Goal: Task Accomplishment & Management: Manage account settings

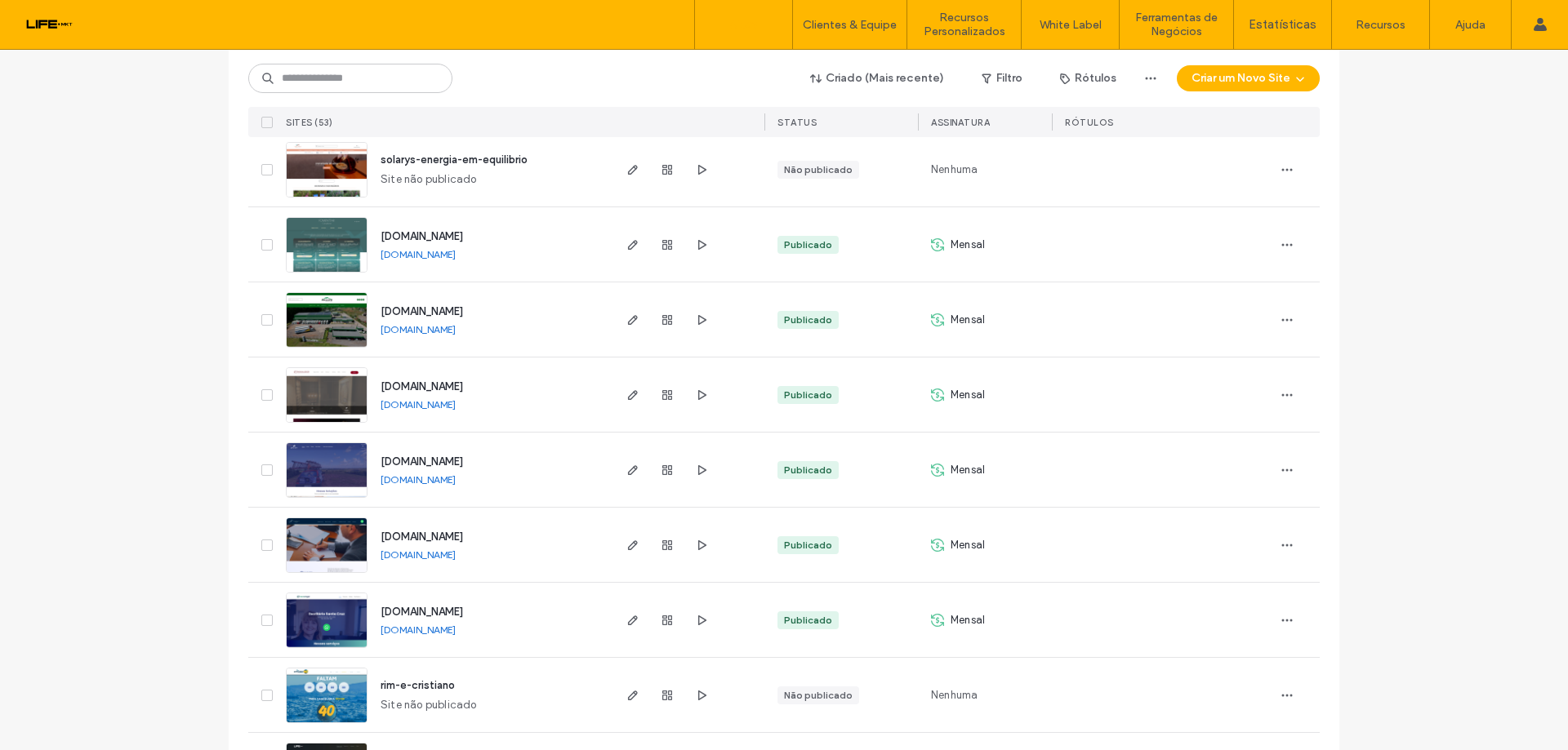
scroll to position [3572, 0]
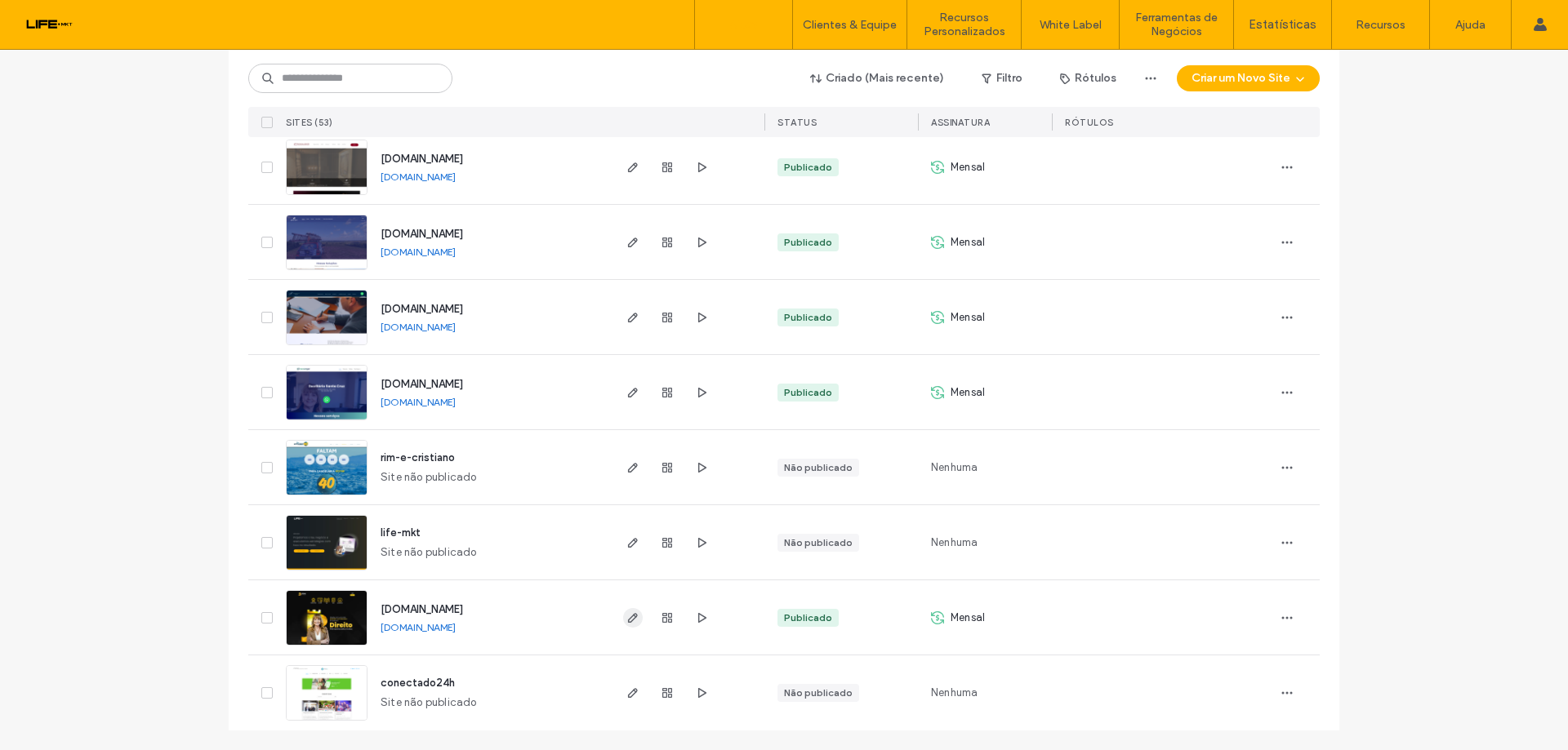
click at [627, 615] on icon "button" at bounding box center [632, 618] width 13 height 13
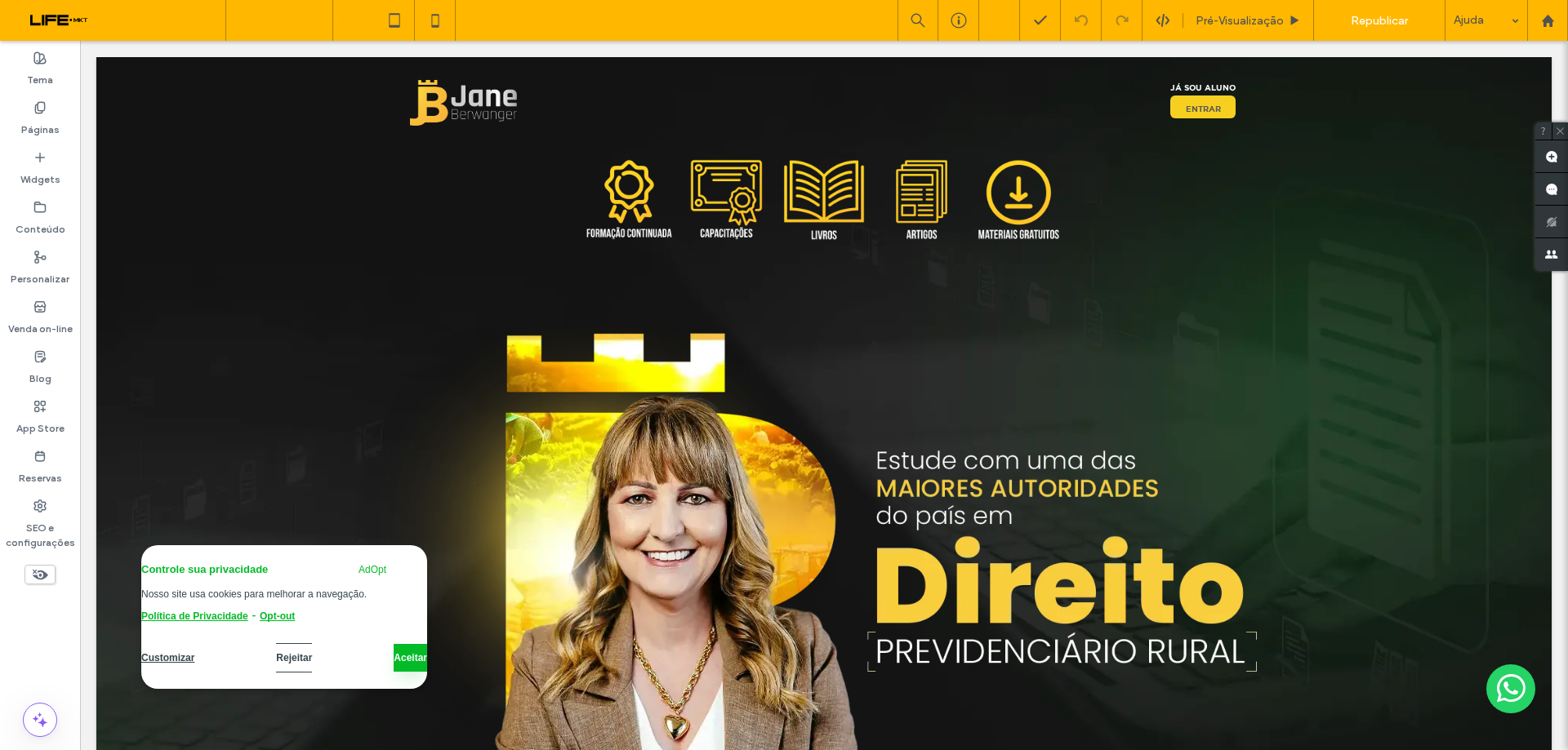
click at [306, 21] on input at bounding box center [276, 20] width 82 height 41
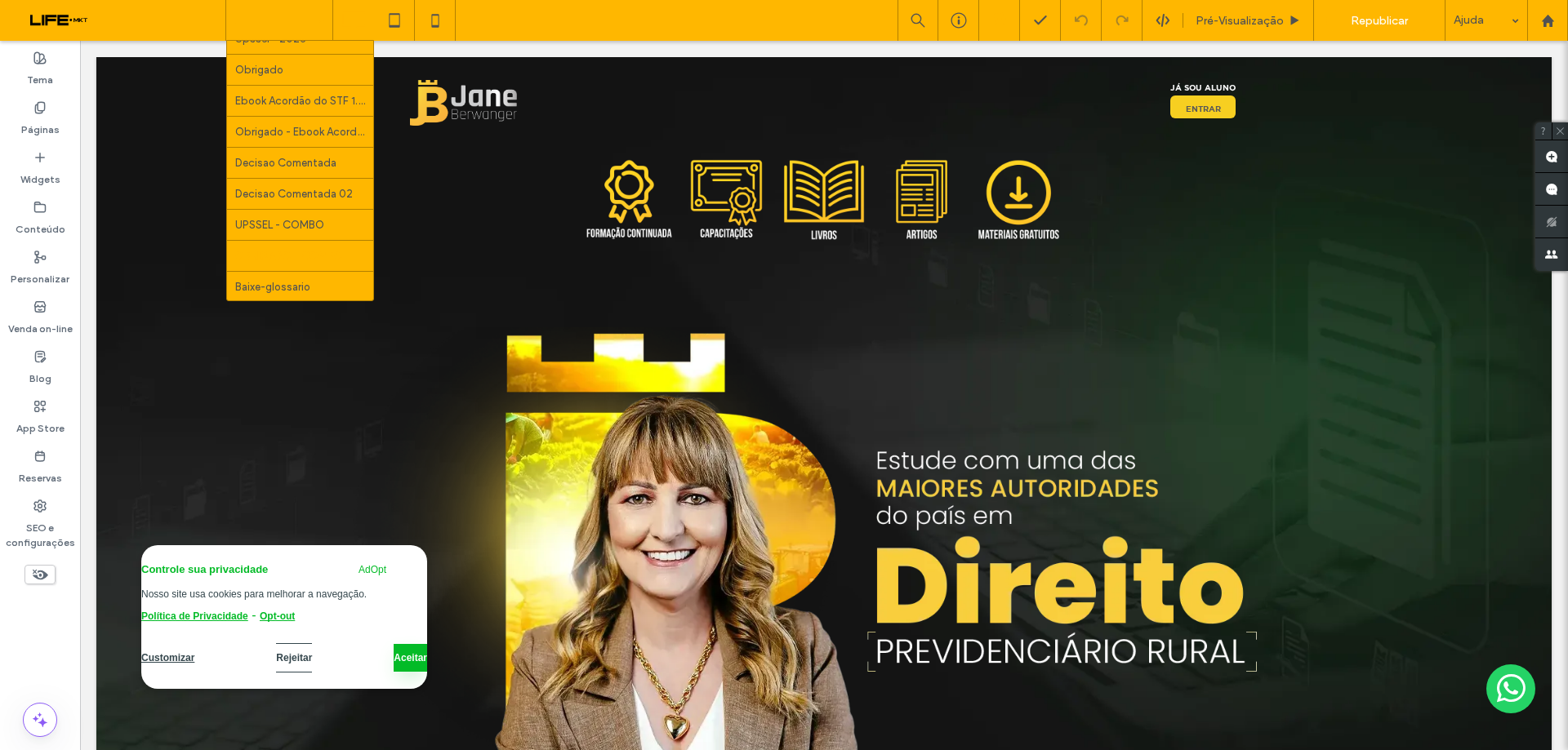
scroll to position [660, 0]
click at [291, 26] on input at bounding box center [276, 20] width 82 height 41
click at [321, 11] on div "Início Notícias Artigos 90 documentos rurais DOWNSELL-CDF4.0 - APOSENTADORIA DA…" at bounding box center [279, 20] width 106 height 41
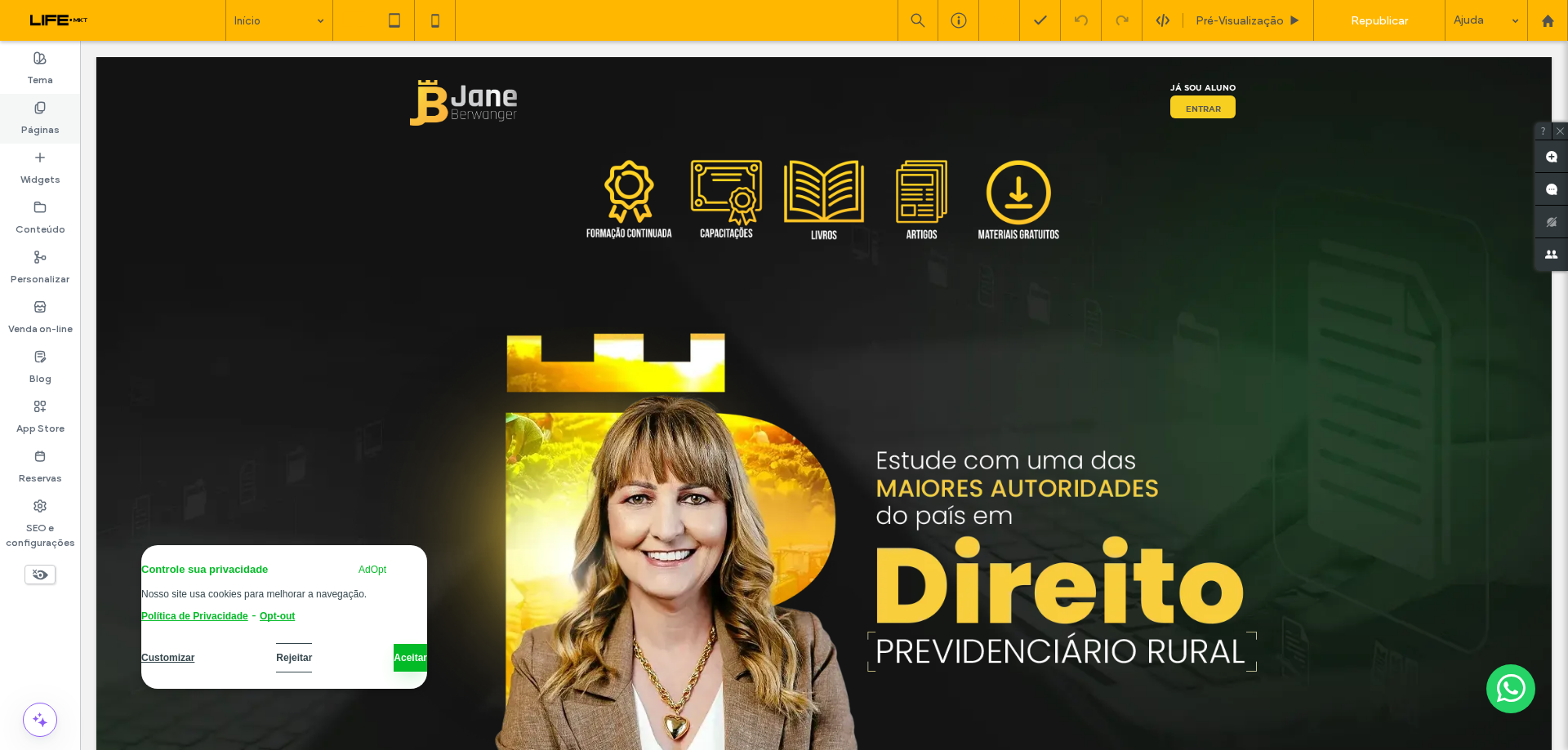
click at [55, 117] on label "Páginas" at bounding box center [40, 125] width 38 height 22
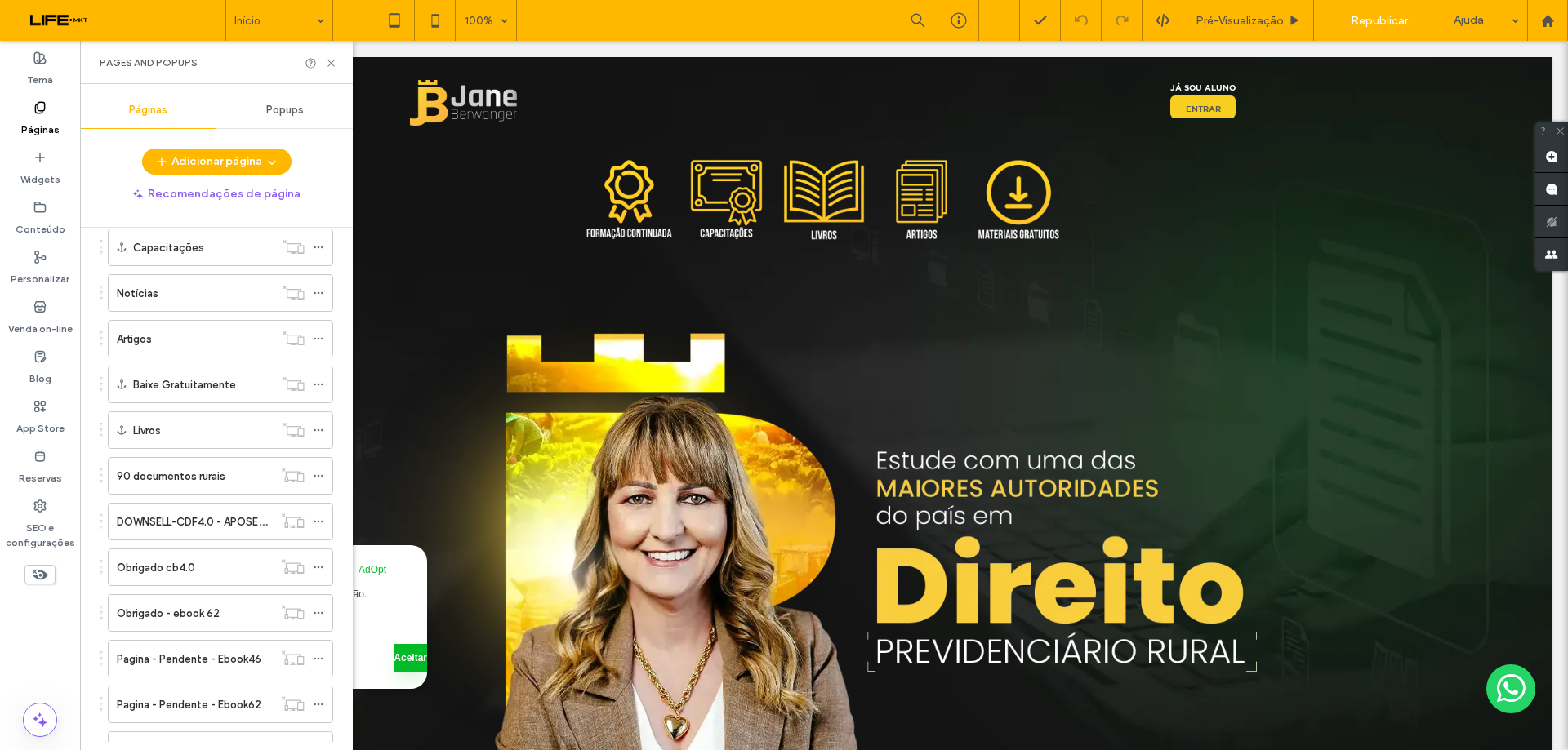
scroll to position [164, 0]
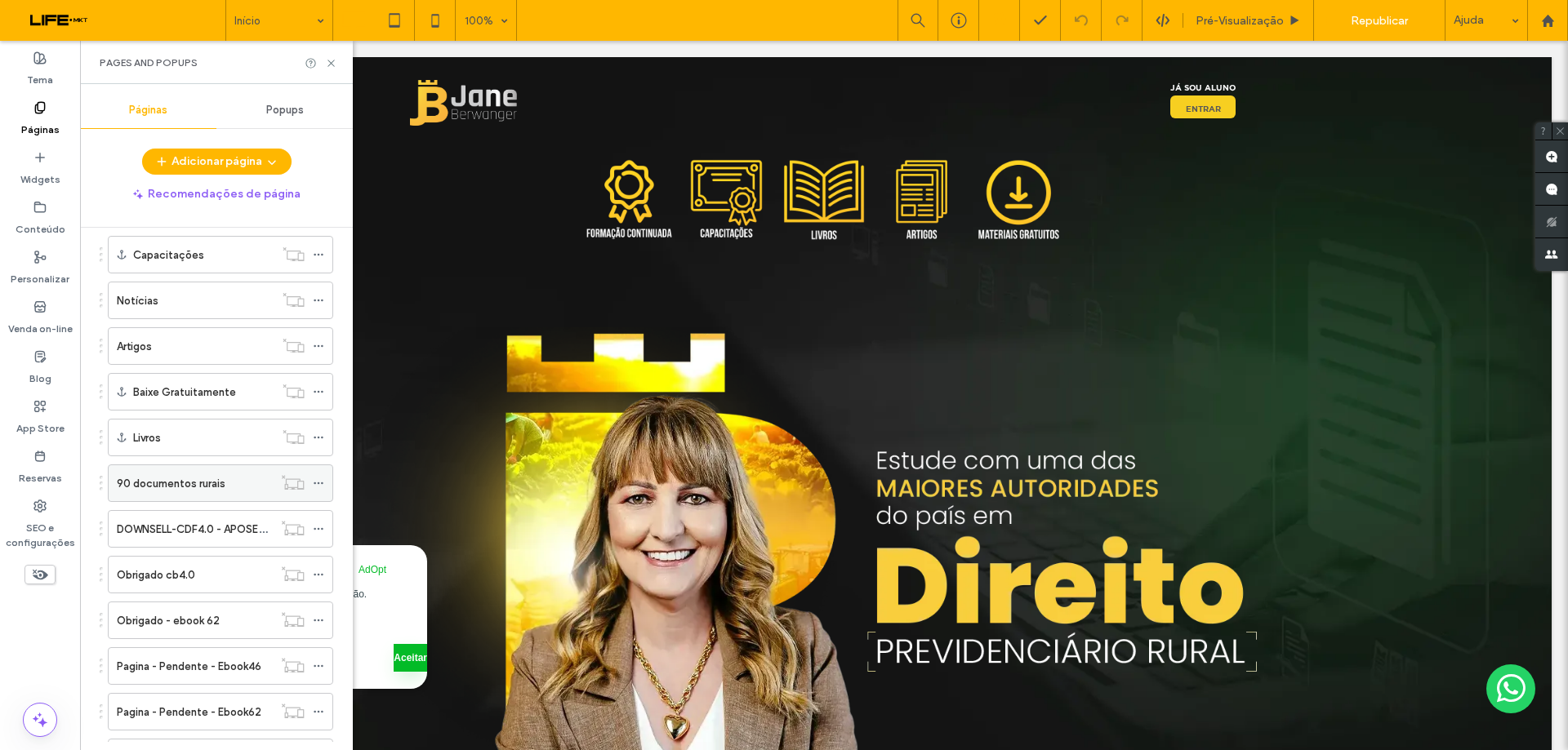
click at [207, 489] on label "90 documentos rurais" at bounding box center [171, 483] width 108 height 28
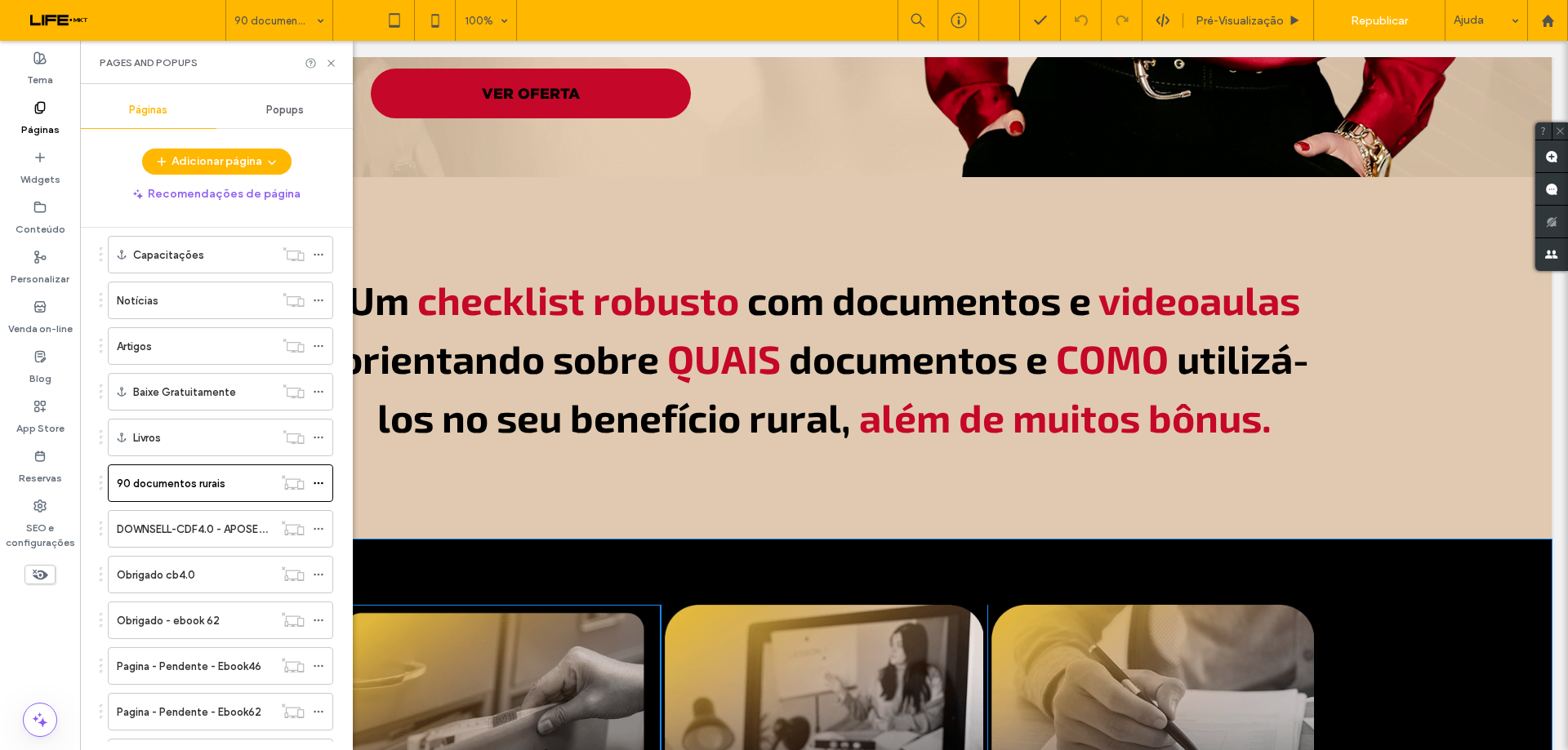
scroll to position [980, 0]
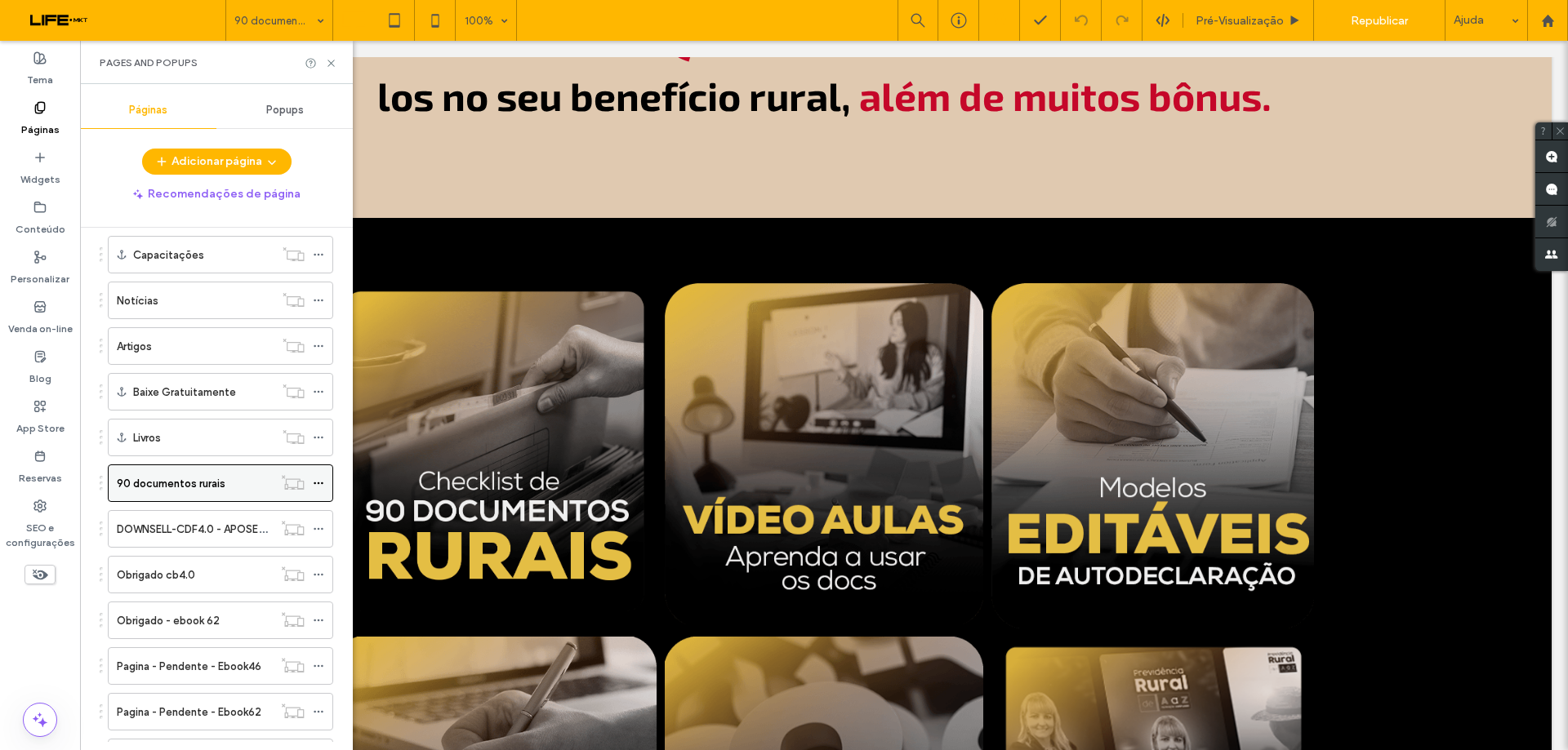
click at [320, 479] on icon at bounding box center [319, 483] width 12 height 12
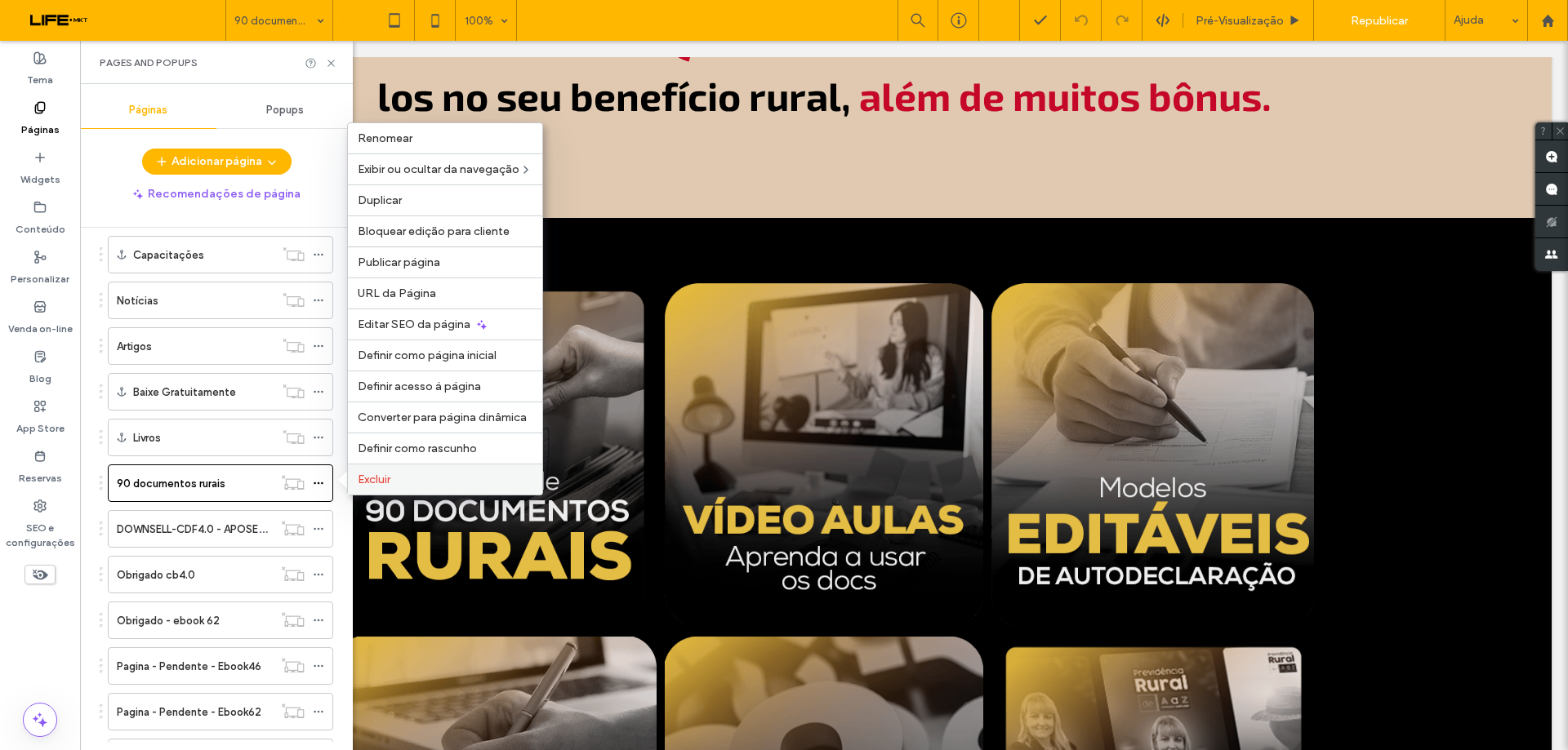
click at [363, 481] on span "Excluir" at bounding box center [374, 479] width 33 height 14
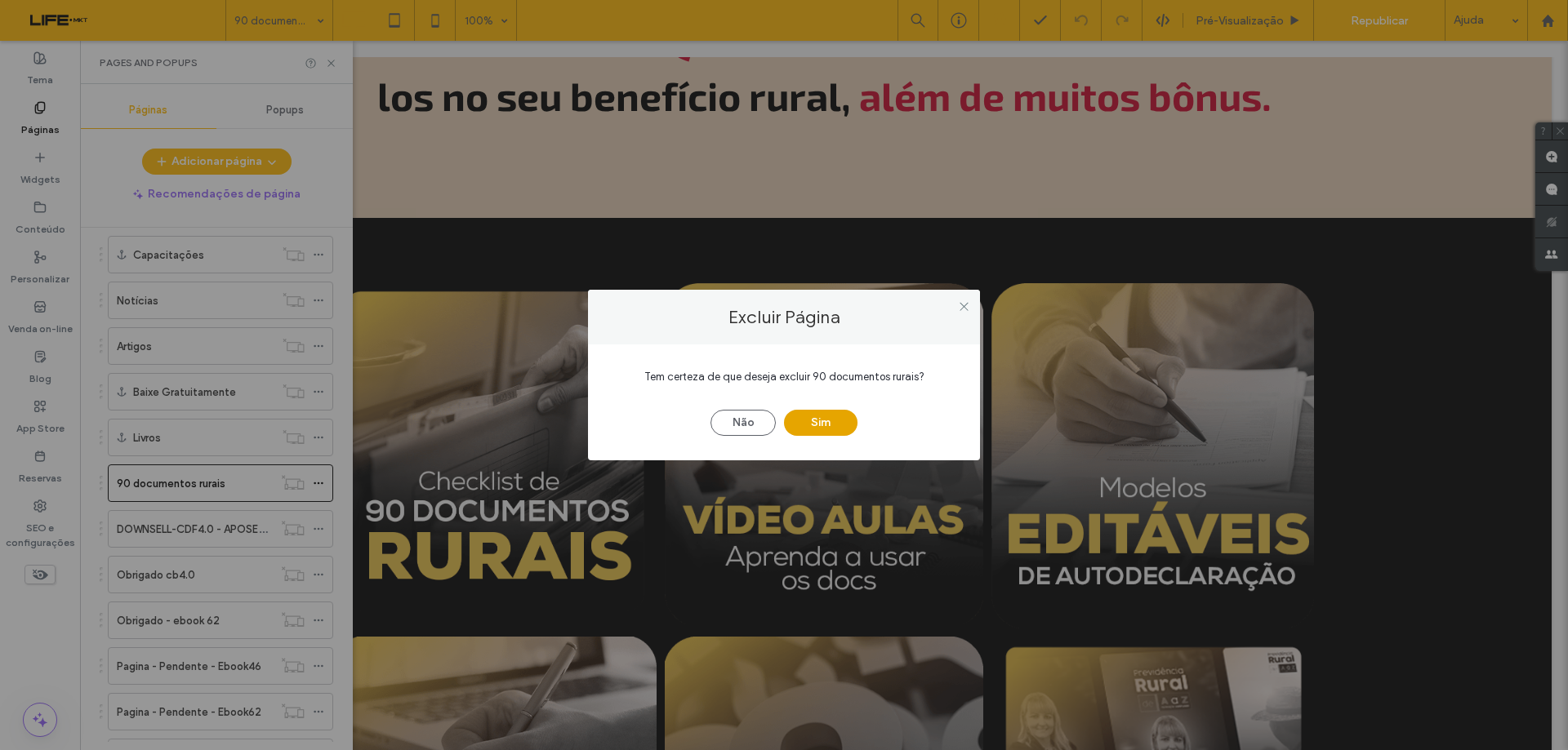
click at [821, 418] on button "Sim" at bounding box center [821, 423] width 73 height 26
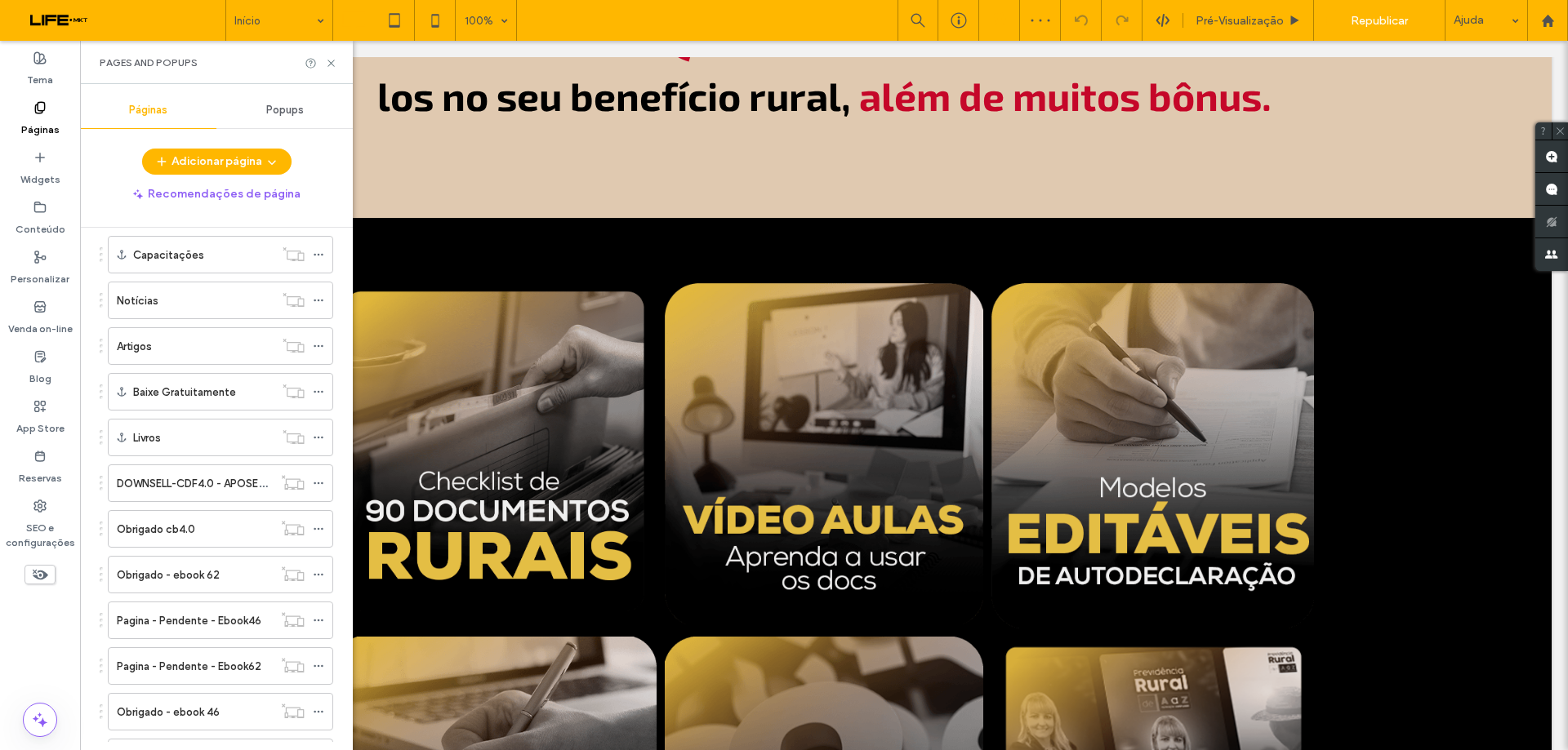
click at [1371, 22] on div at bounding box center [784, 375] width 1568 height 750
click at [1371, 22] on span "Republicar" at bounding box center [1379, 20] width 57 height 14
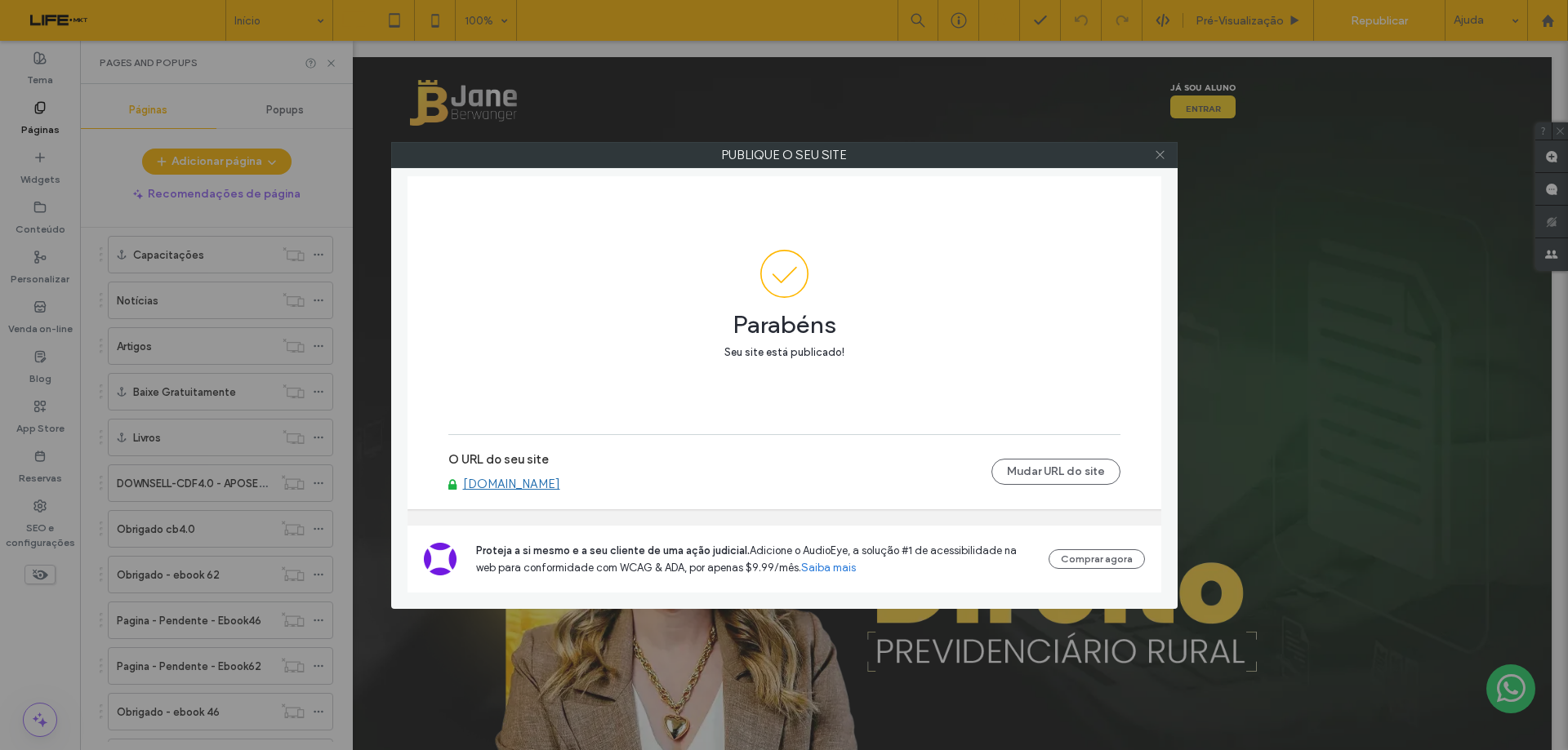
click at [1161, 153] on icon at bounding box center [1160, 155] width 13 height 13
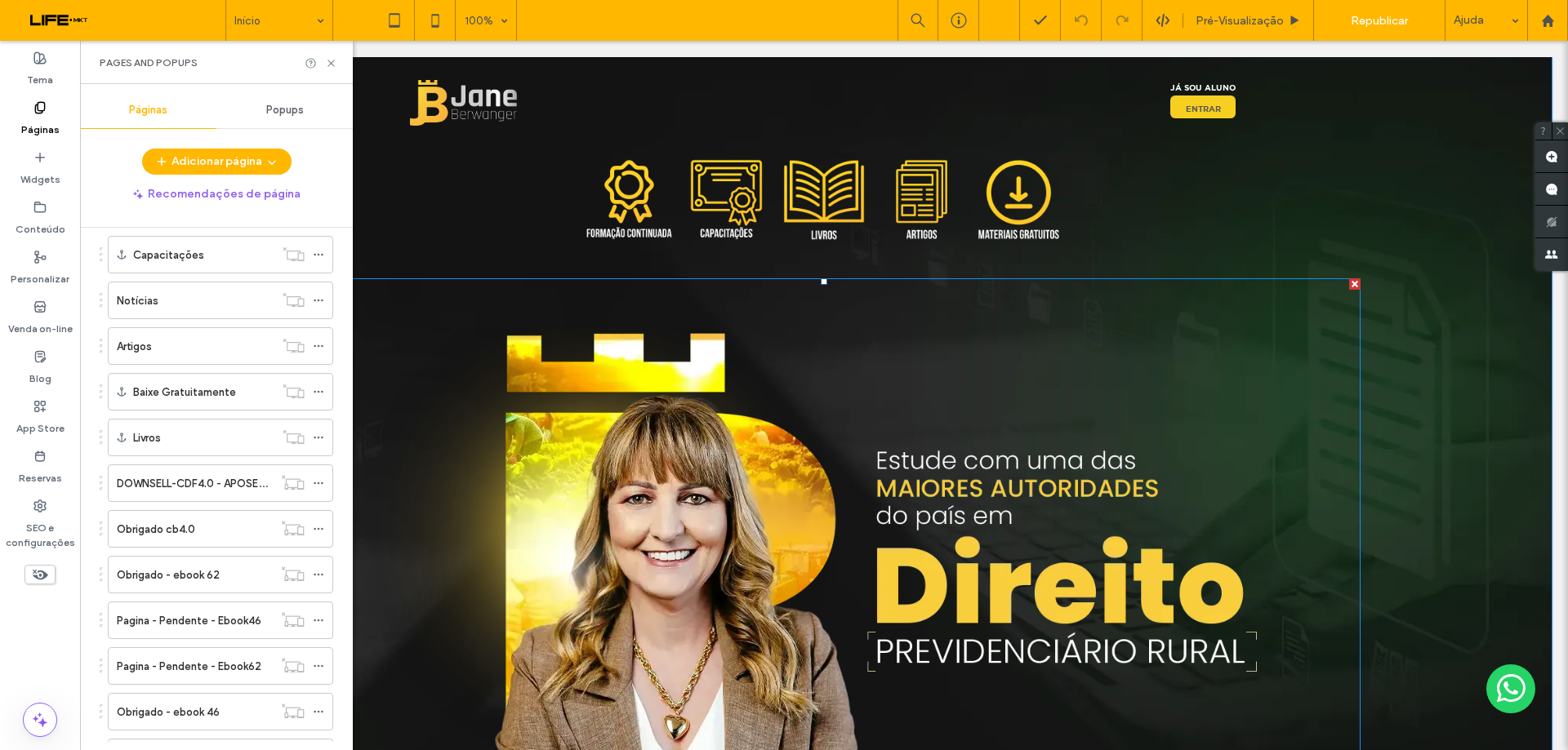
click at [1138, 598] on img at bounding box center [824, 635] width 1073 height 616
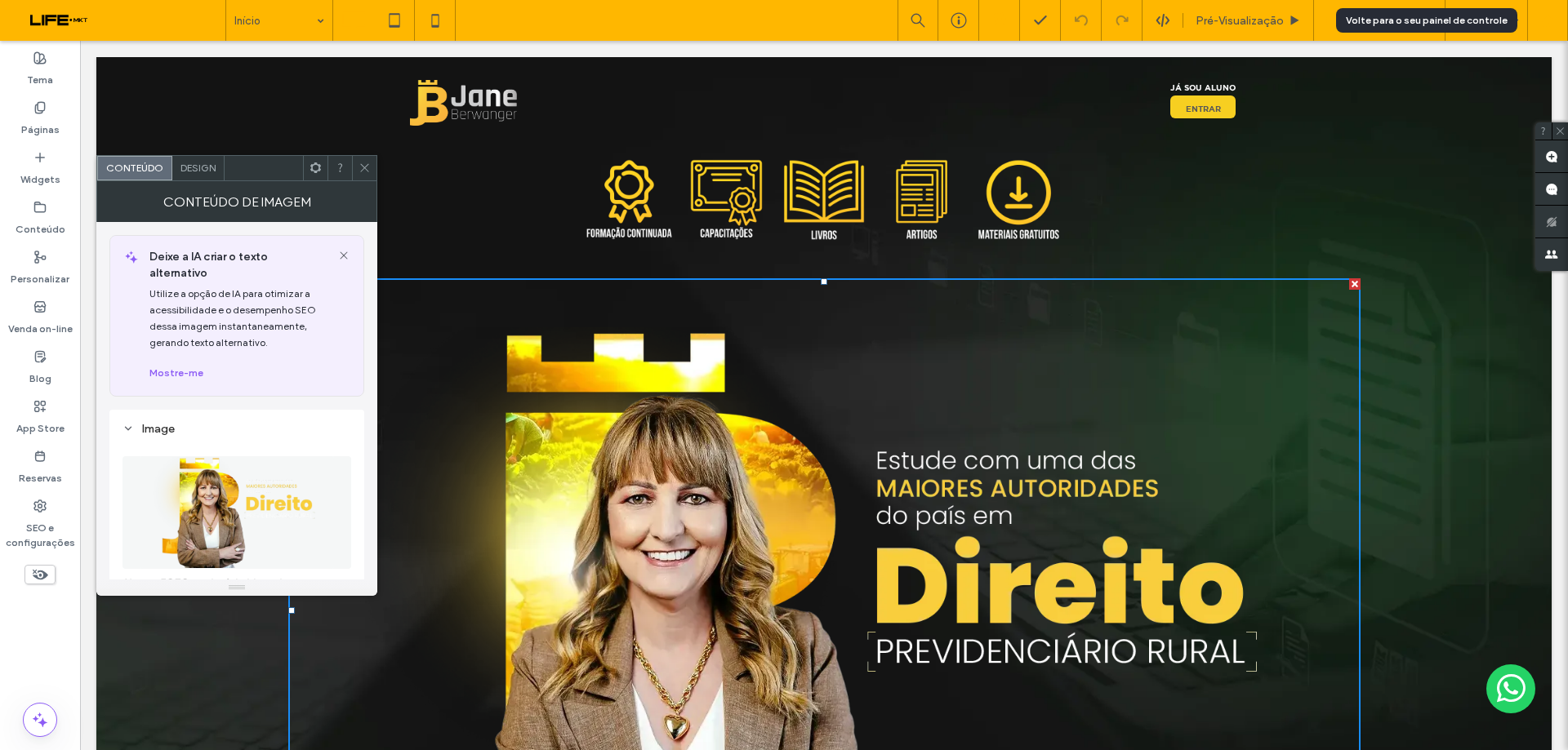
drag, startPoint x: 1547, startPoint y: 22, endPoint x: 1371, endPoint y: 33, distance: 176.3
click at [1547, 22] on use at bounding box center [1548, 19] width 13 height 13
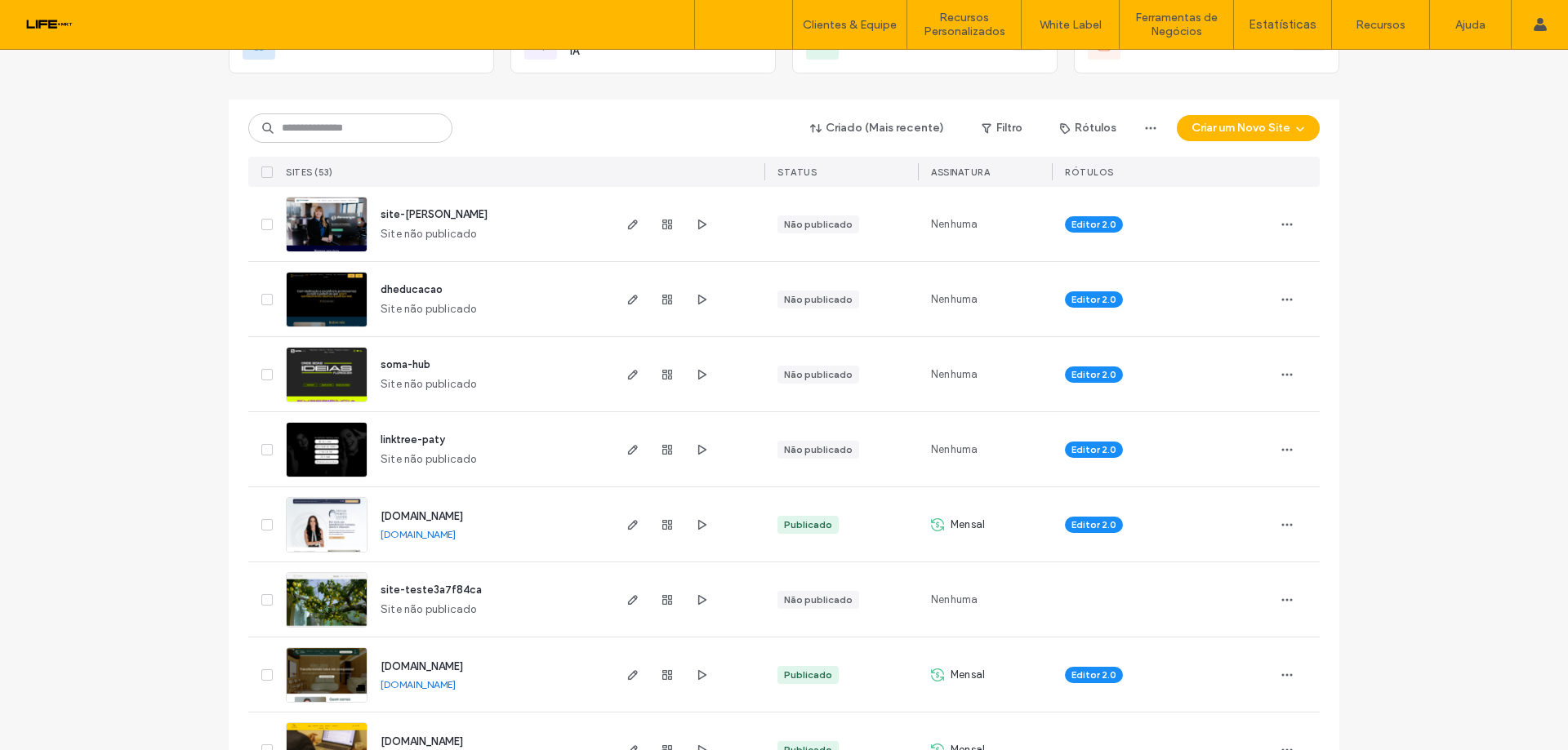
scroll to position [164, 0]
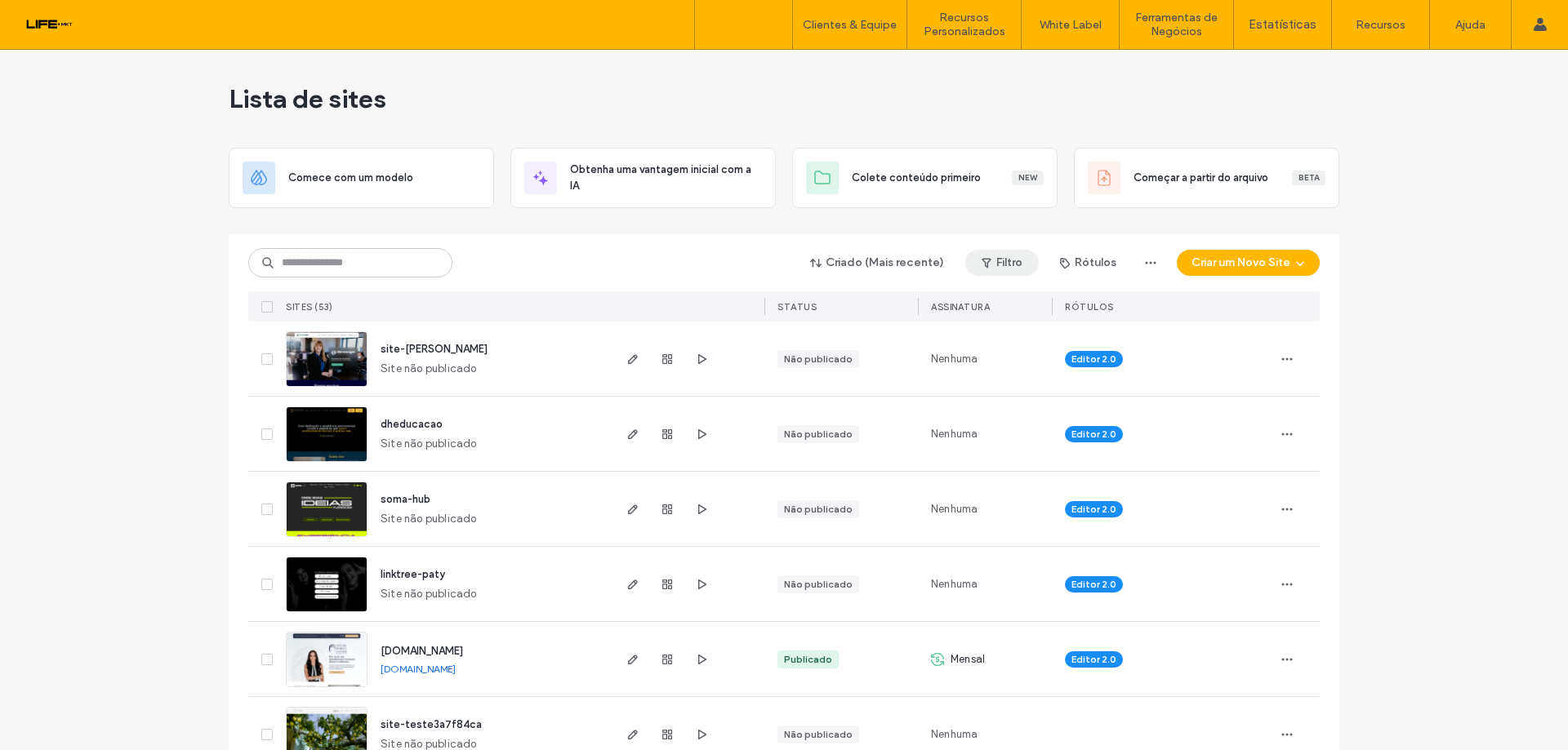
click at [980, 265] on icon "button" at bounding box center [986, 262] width 13 height 13
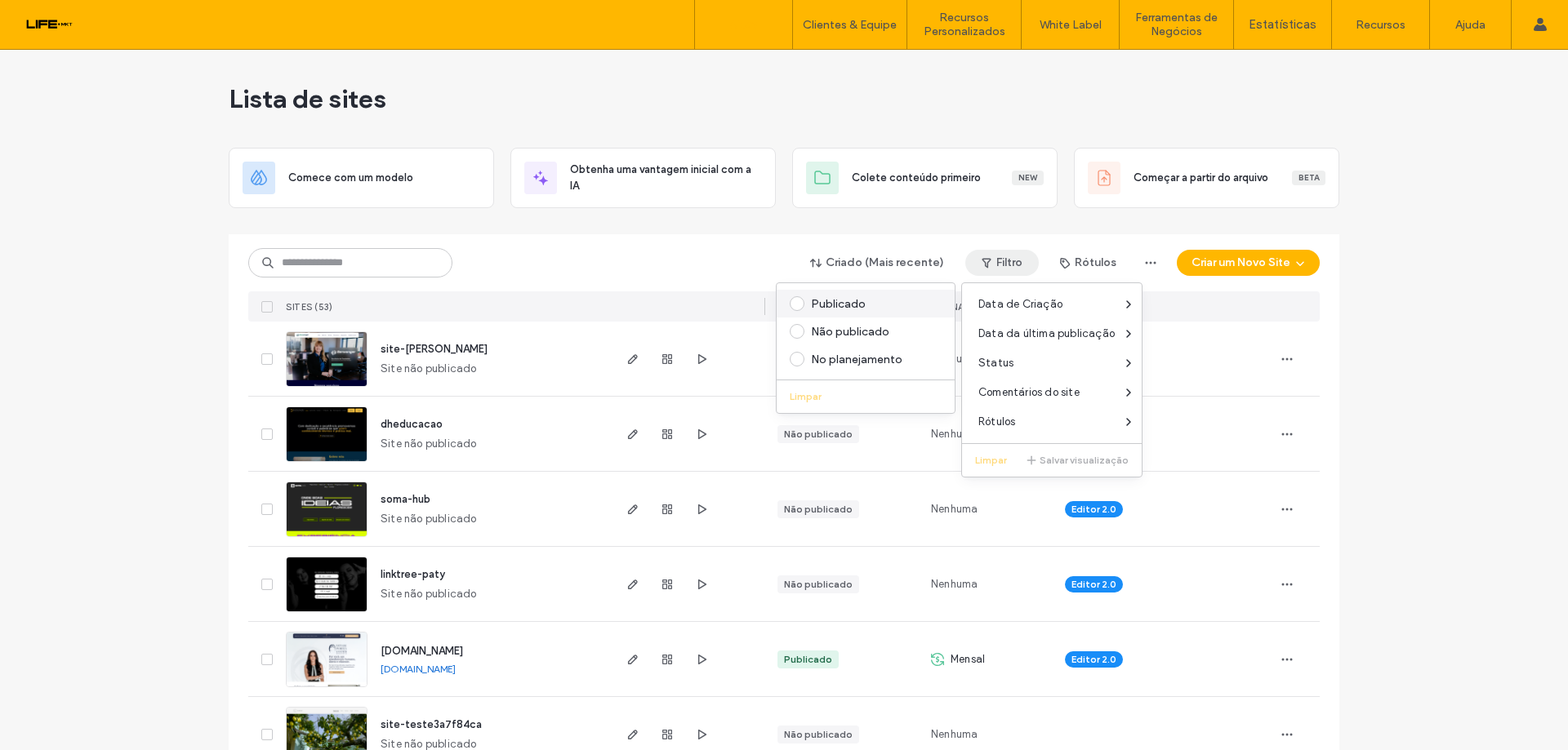
click at [848, 301] on div "Publicado" at bounding box center [872, 304] width 124 height 14
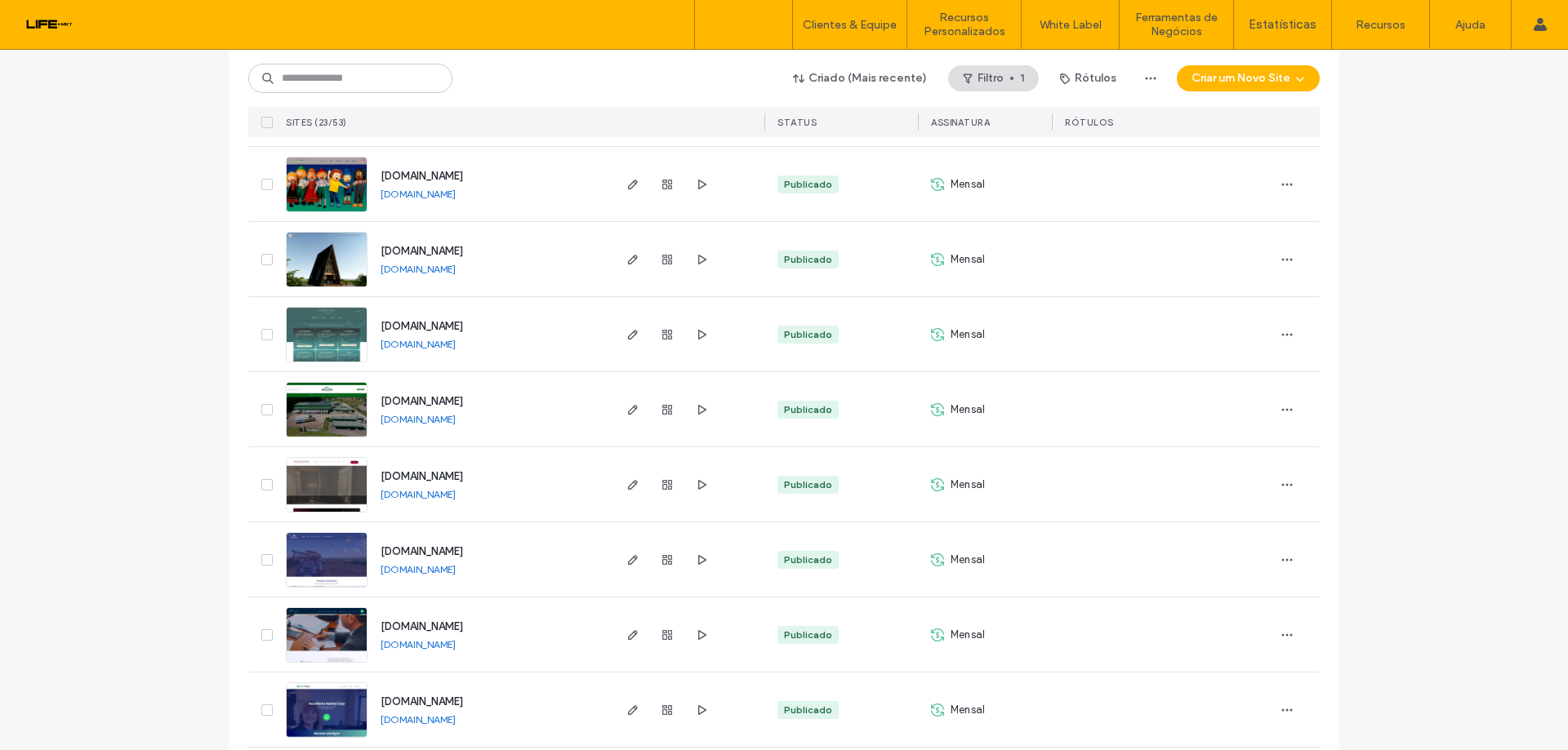
scroll to position [1319, 0]
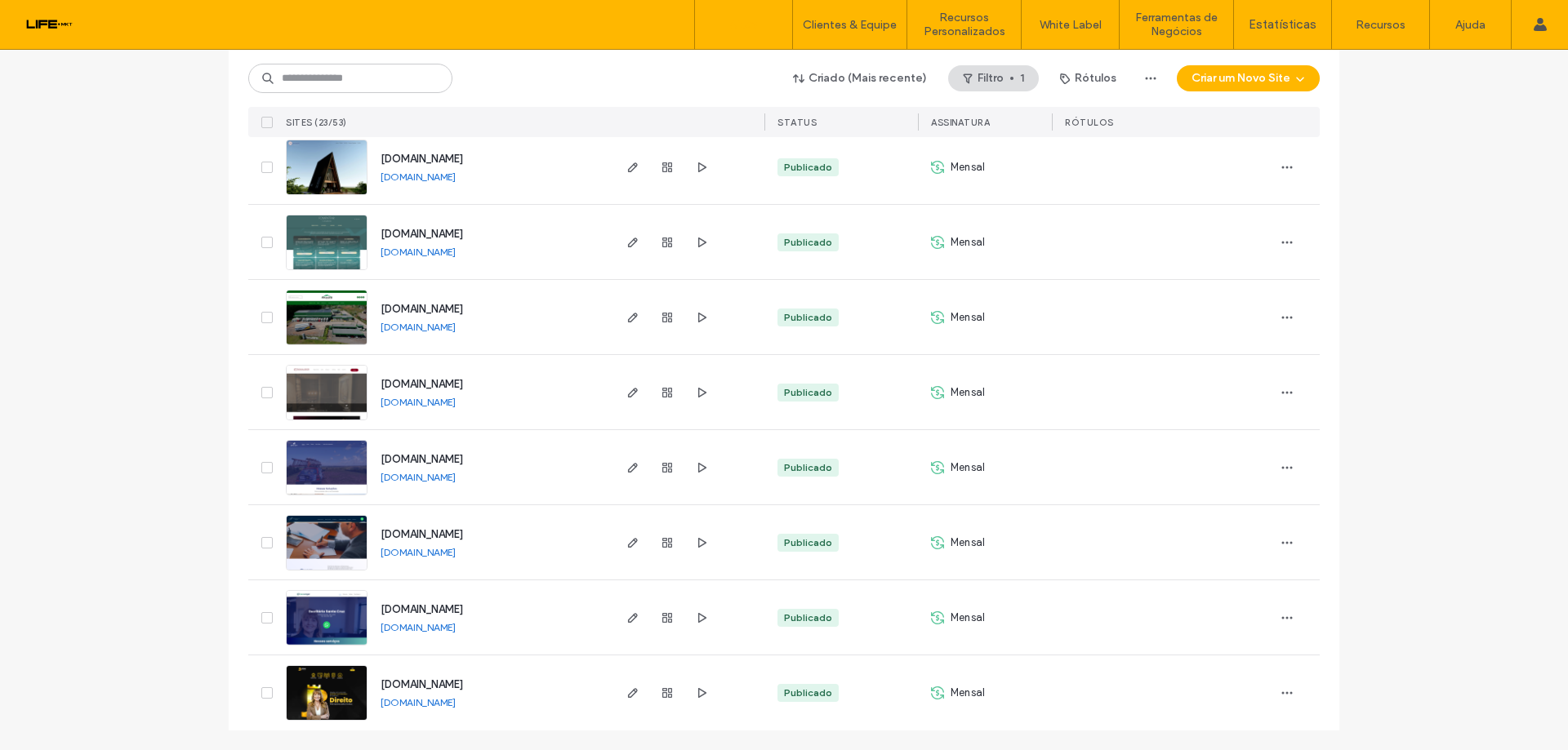
click at [456, 624] on link "[DOMAIN_NAME]" at bounding box center [418, 627] width 75 height 13
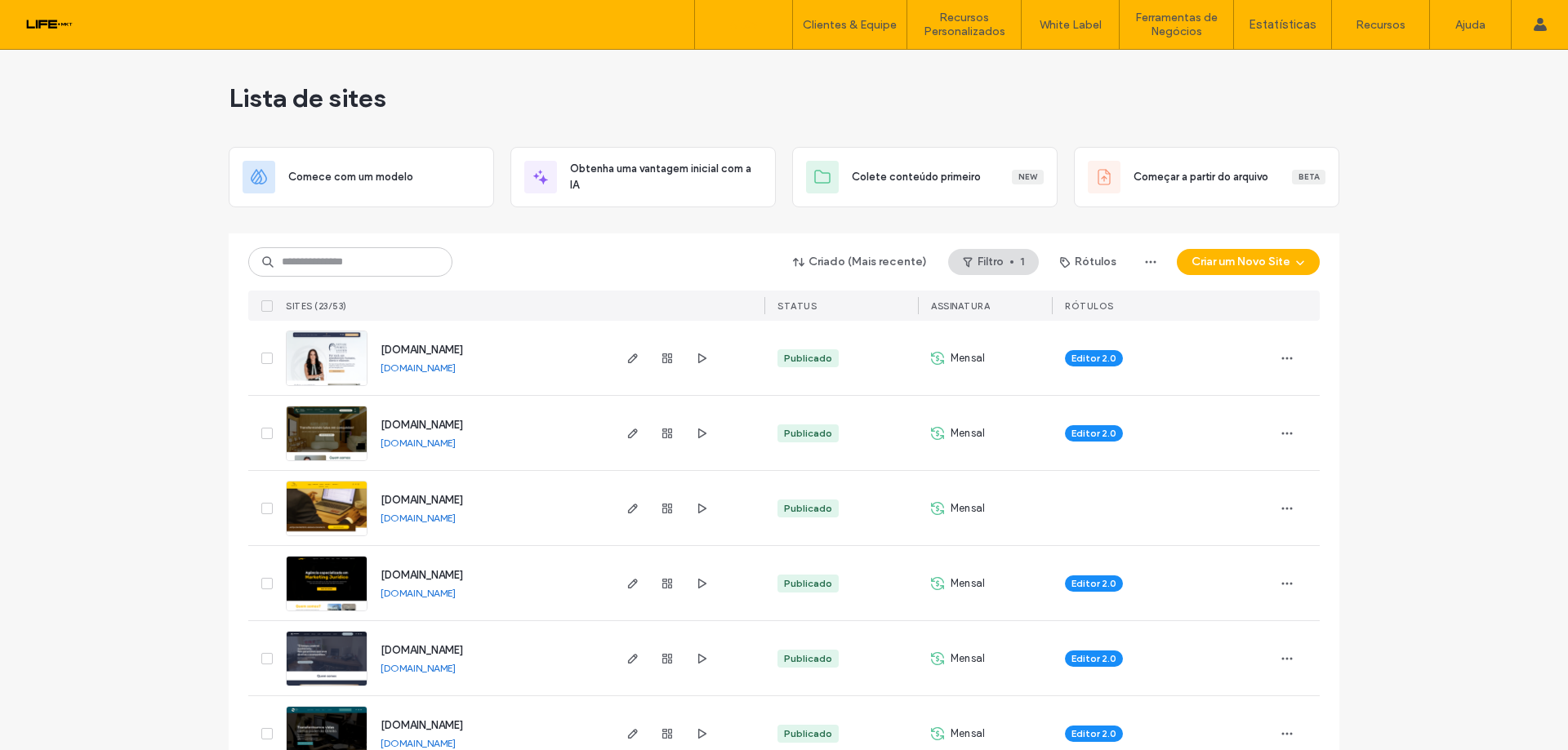
scroll to position [0, 0]
click at [728, 99] on div "Lista de sites" at bounding box center [784, 98] width 1111 height 98
